Goal: Task Accomplishment & Management: Manage account settings

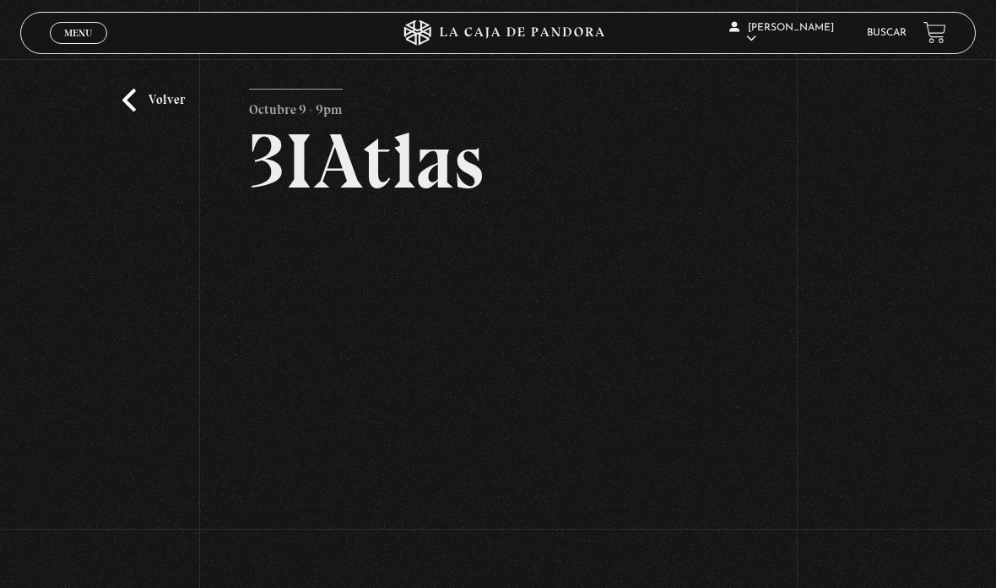
scroll to position [24, 0]
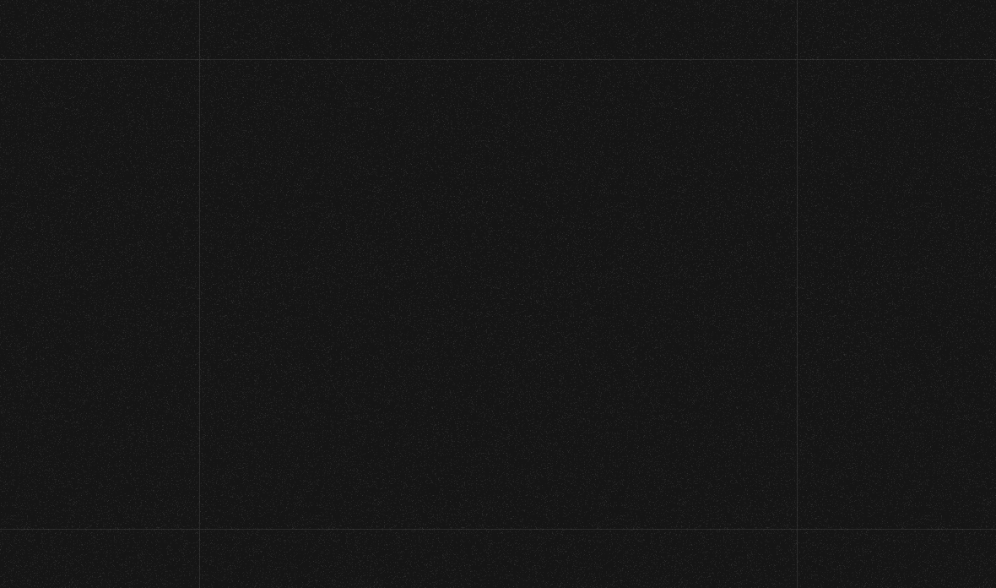
scroll to position [24, 0]
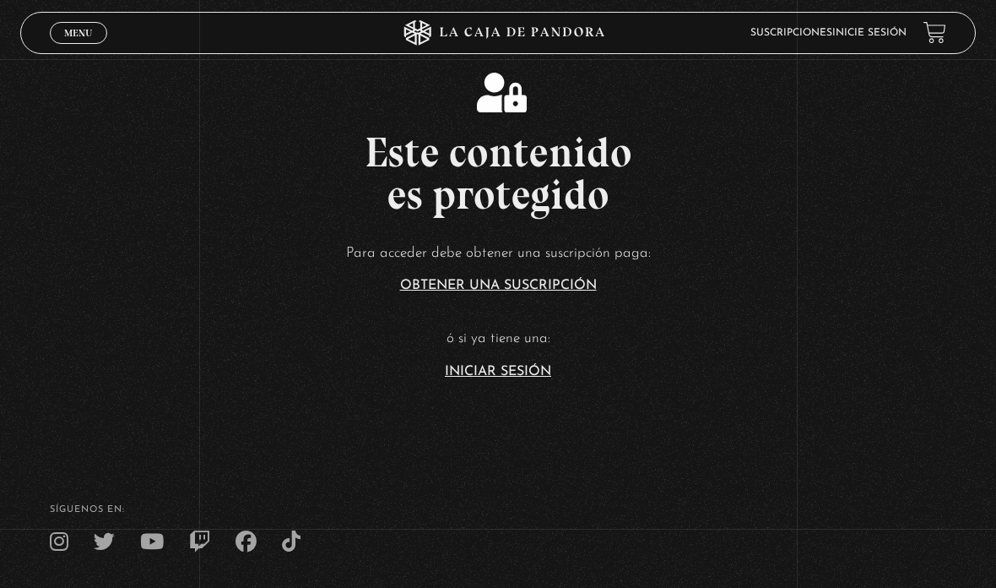
click at [492, 352] on p "ó si ya tiene una:" at bounding box center [498, 339] width 996 height 26
click at [488, 378] on link "Iniciar Sesión" at bounding box center [498, 372] width 106 height 14
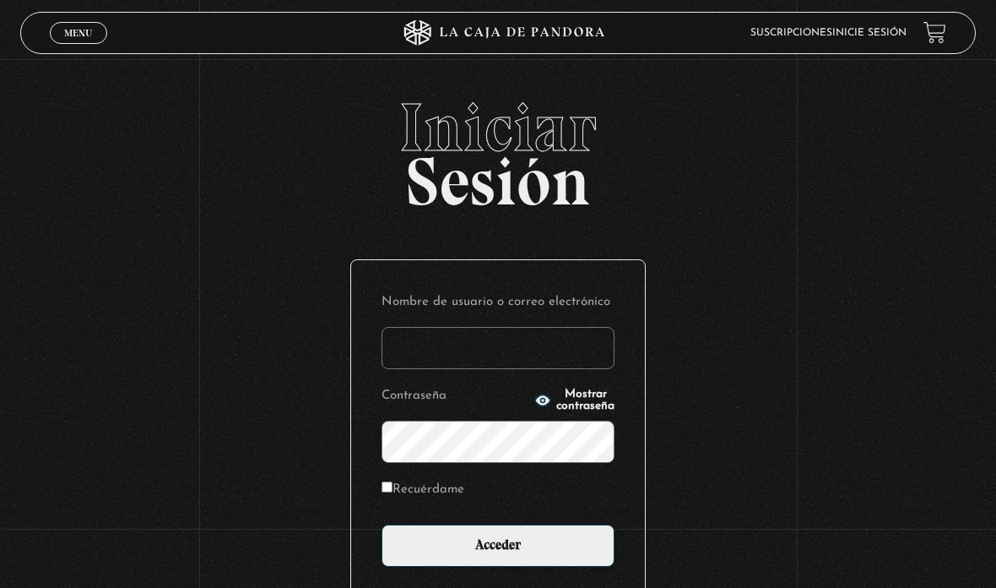
type input "aleebuenoo@hotmail.com"
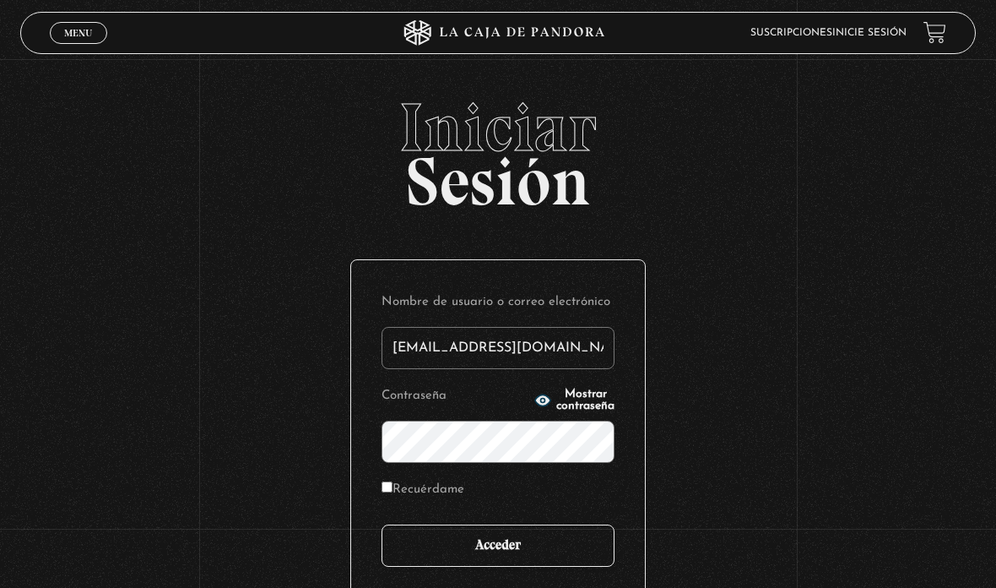
click at [484, 540] on input "Acceder" at bounding box center [498, 545] width 233 height 42
